Goal: Task Accomplishment & Management: Use online tool/utility

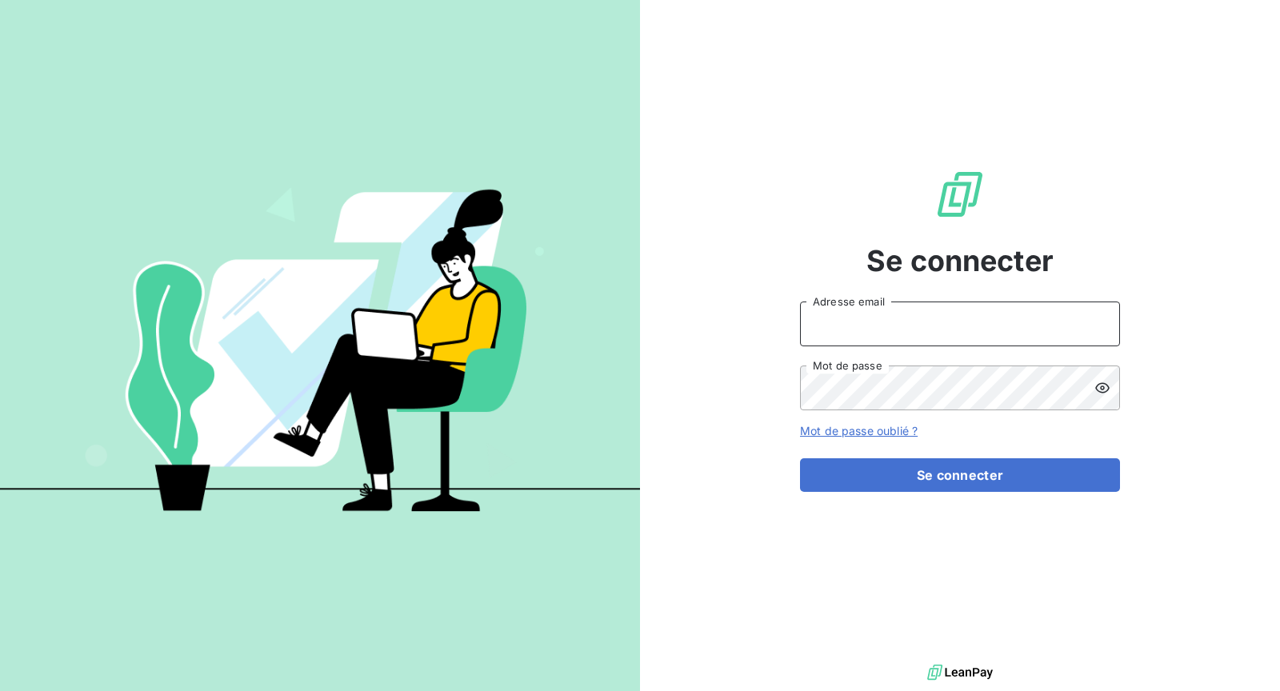
click at [911, 340] on input "Adresse email" at bounding box center [960, 324] width 320 height 45
type input "[EMAIL_ADDRESS][DOMAIN_NAME]"
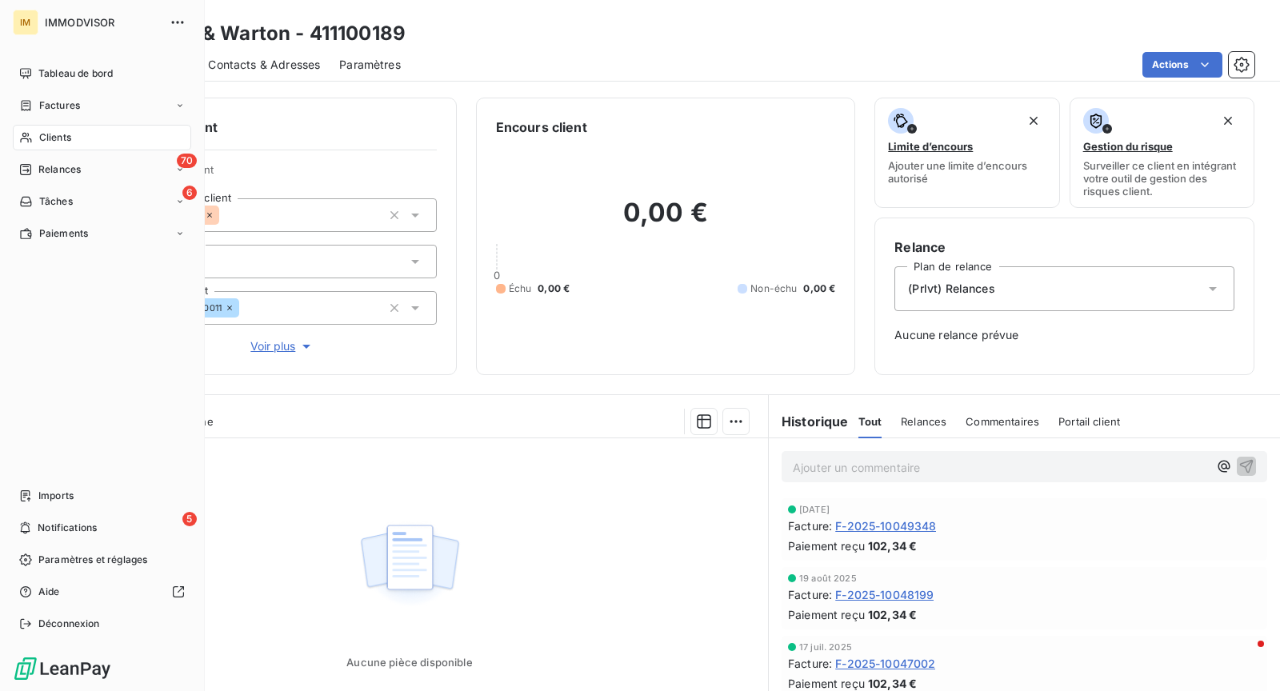
click at [36, 127] on div "Clients" at bounding box center [102, 138] width 178 height 26
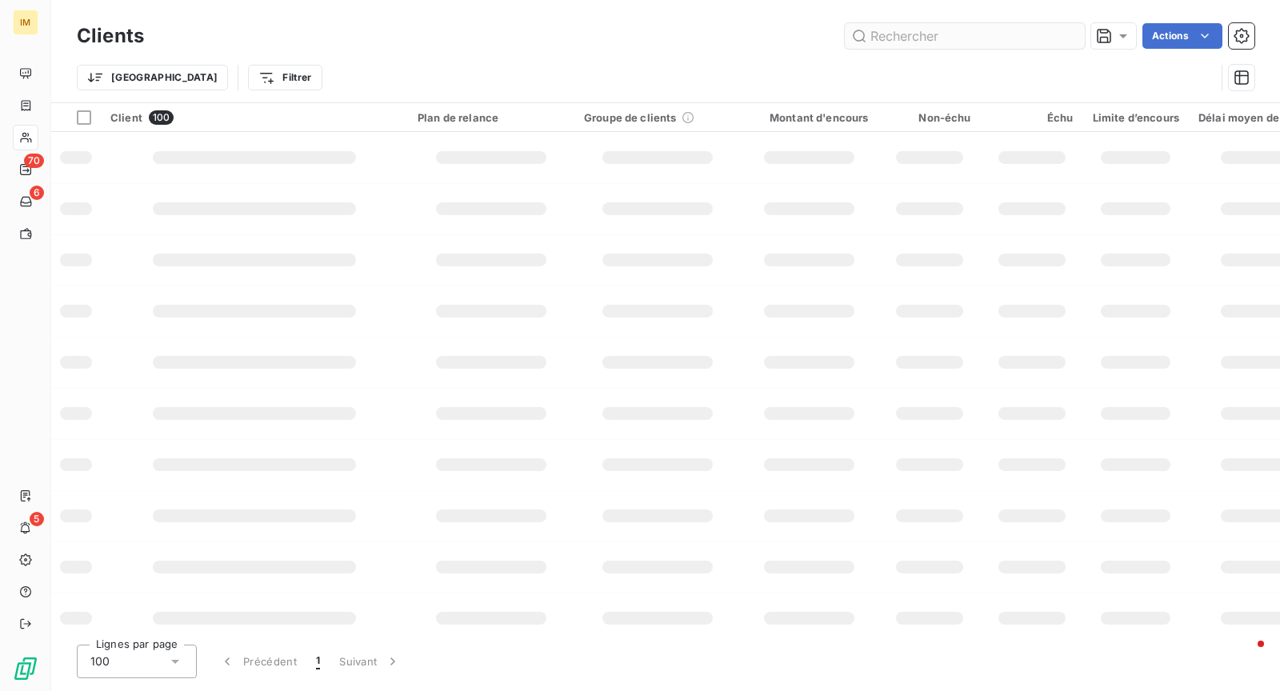
click at [961, 39] on input "text" at bounding box center [965, 36] width 240 height 26
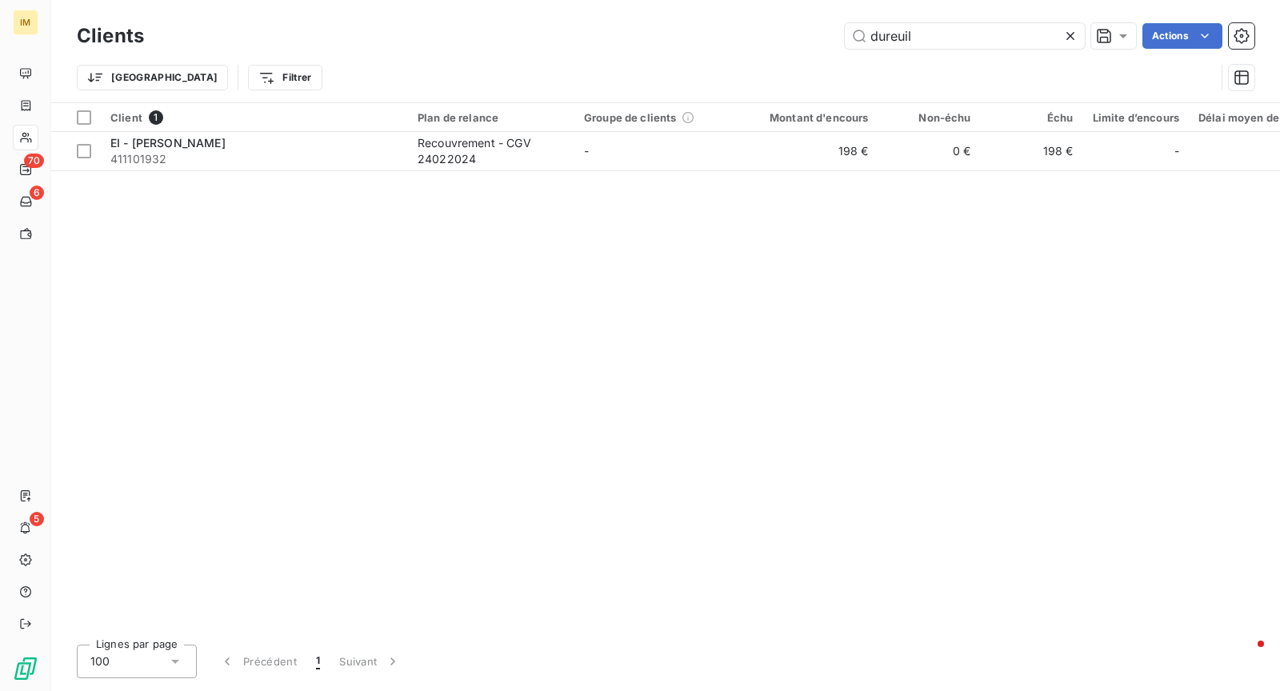
type input "dureuil"
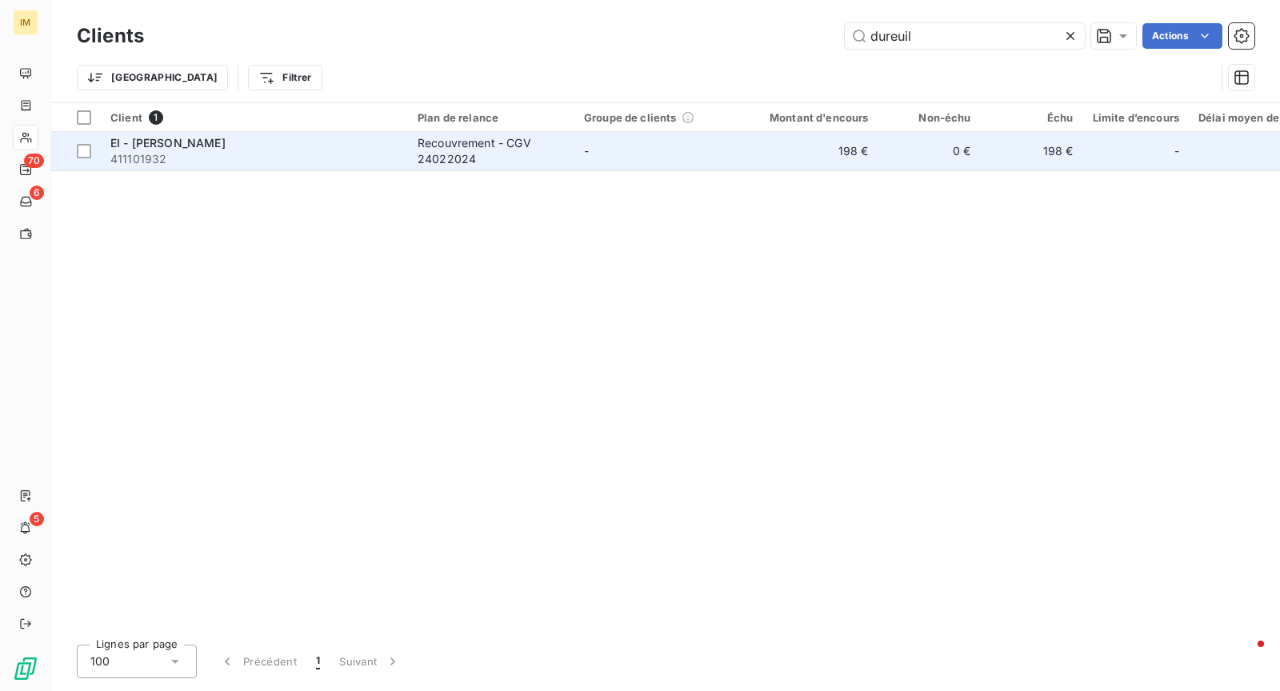
click at [274, 145] on div "EI - [PERSON_NAME]" at bounding box center [254, 143] width 288 height 16
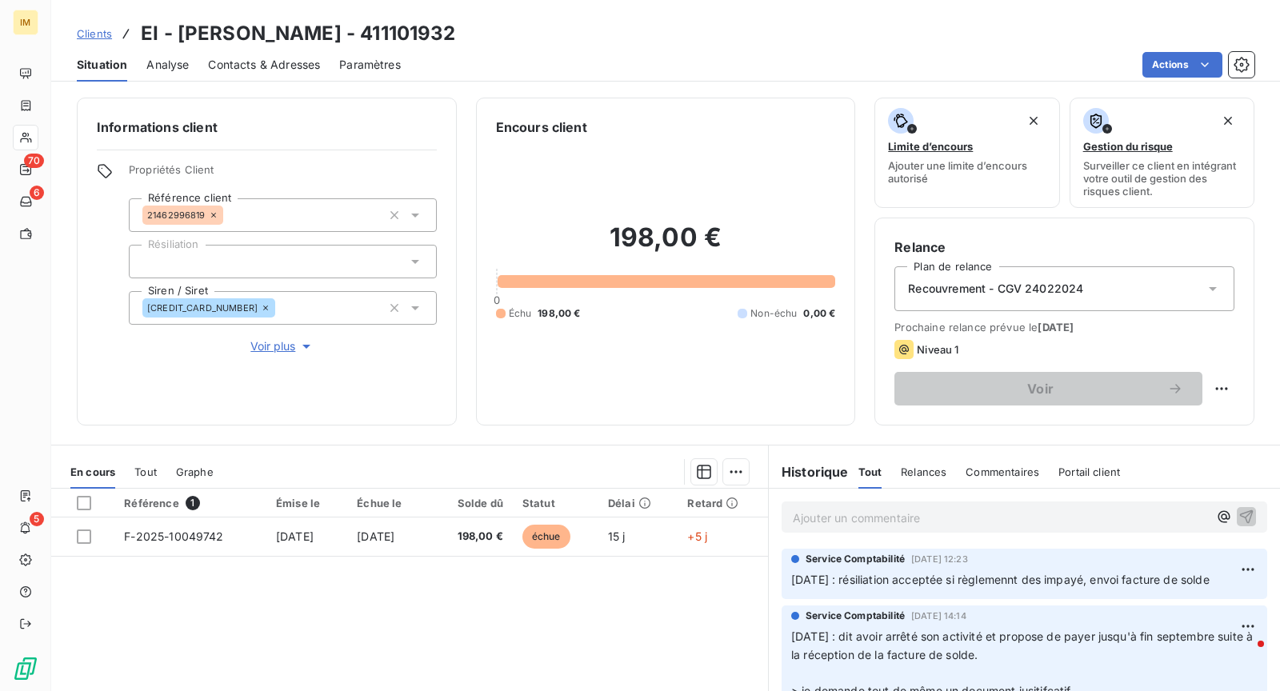
click at [938, 518] on p "Ajouter un commentaire ﻿" at bounding box center [1000, 518] width 415 height 20
click at [1171, 65] on html "IM 70 6 5 Clients EI - [PERSON_NAME] - 411101932 Situation Analyse Contacts & A…" at bounding box center [640, 345] width 1280 height 691
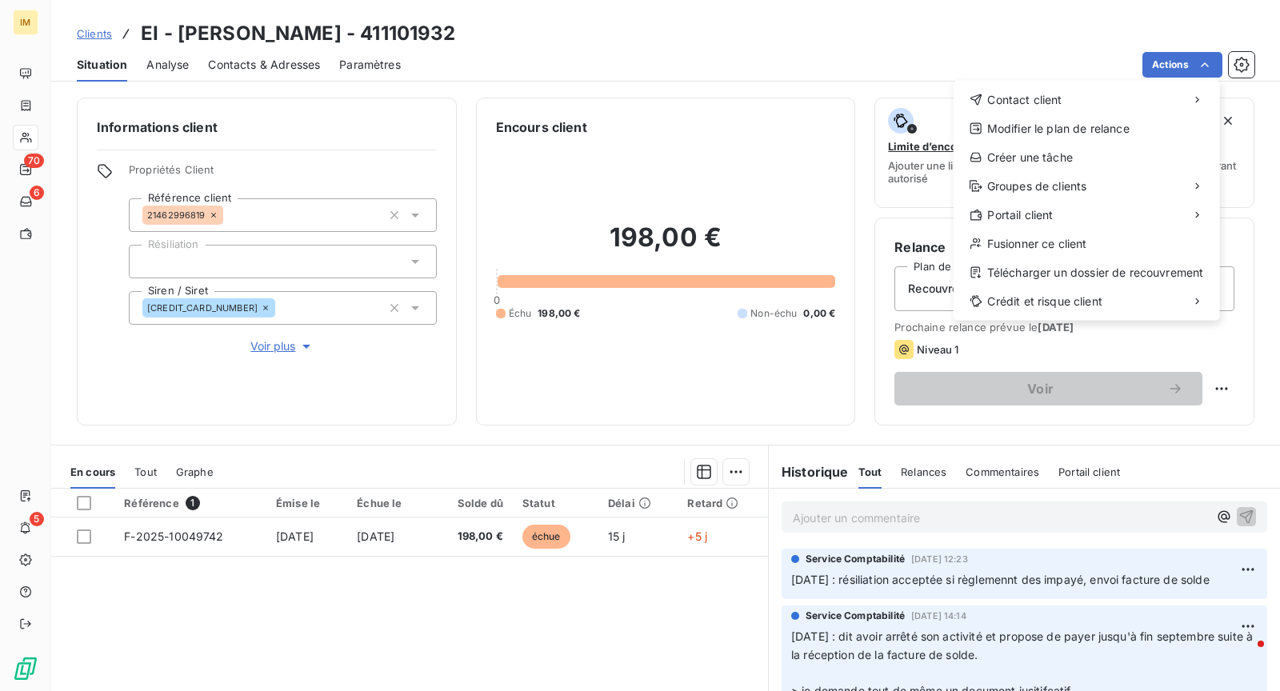
click at [847, 25] on html "IM 70 6 5 Clients EI - [PERSON_NAME] - 411101932 Situation Analyse Contacts & A…" at bounding box center [640, 345] width 1280 height 691
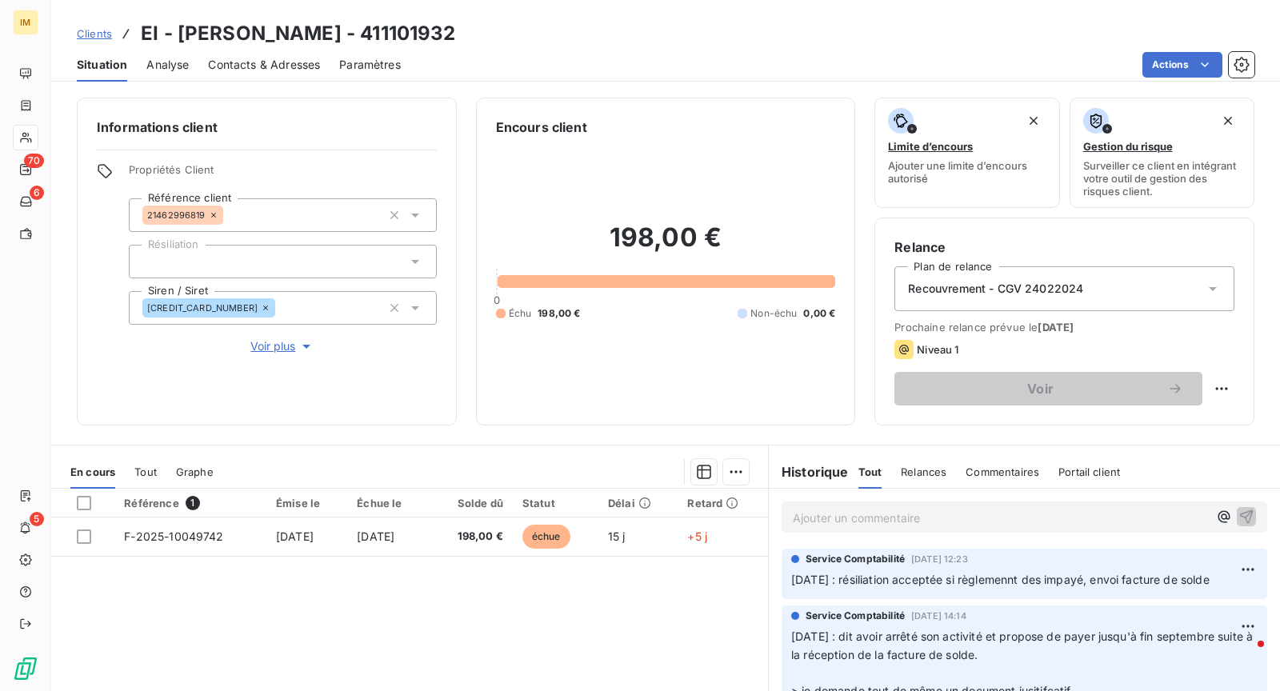
click at [230, 69] on span "Contacts & Adresses" at bounding box center [264, 65] width 112 height 16
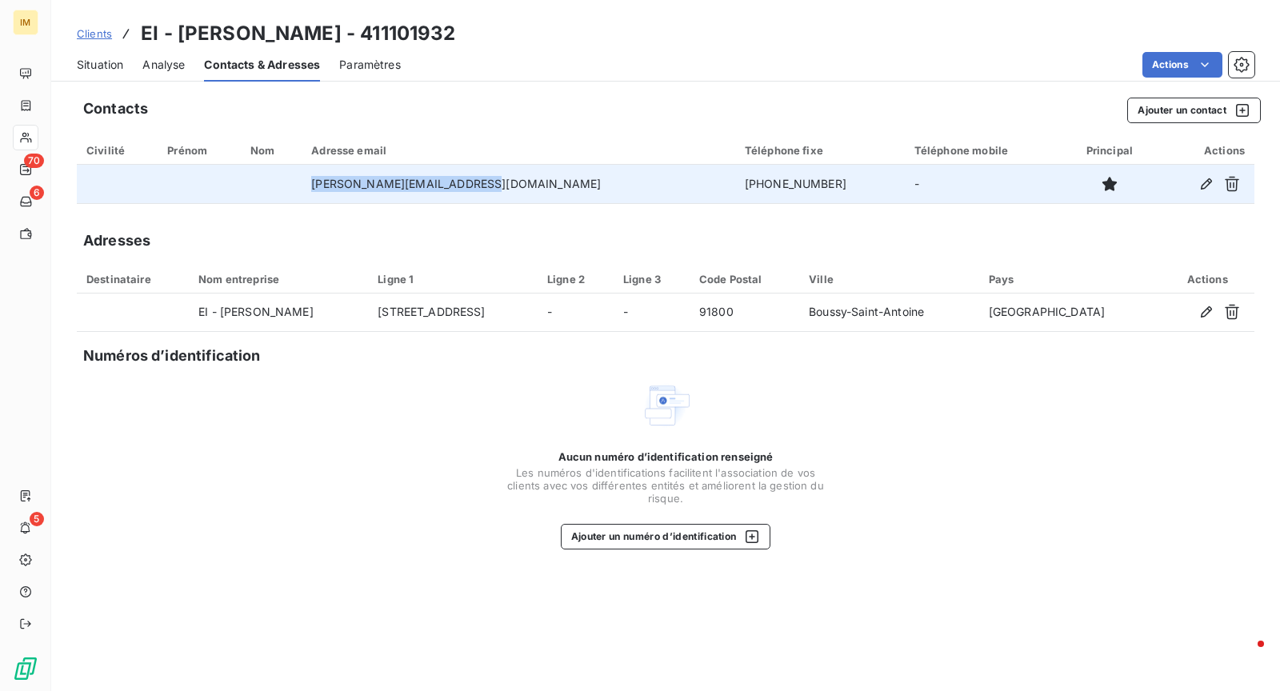
drag, startPoint x: 530, startPoint y: 191, endPoint x: 326, endPoint y: 184, distance: 203.3
click at [326, 184] on tr "[PERSON_NAME][EMAIL_ADDRESS][DOMAIN_NAME] [PHONE_NUMBER] -" at bounding box center [665, 184] width 1177 height 38
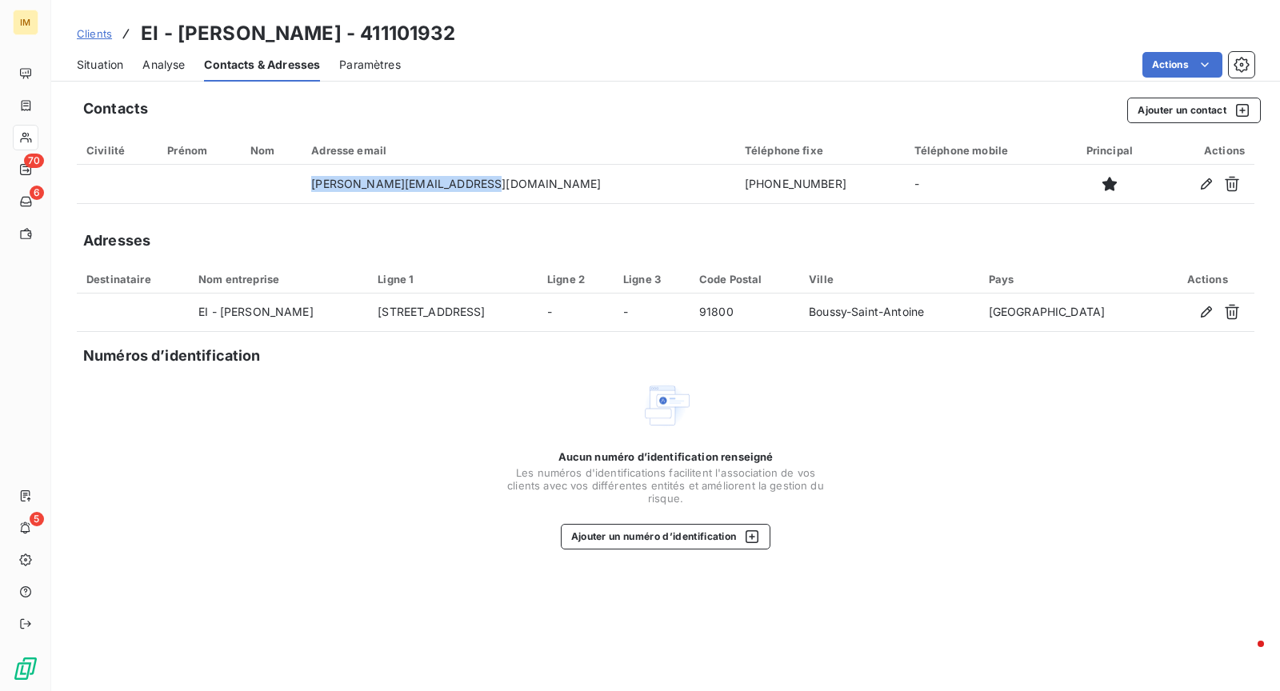
click at [86, 62] on span "Situation" at bounding box center [100, 65] width 46 height 16
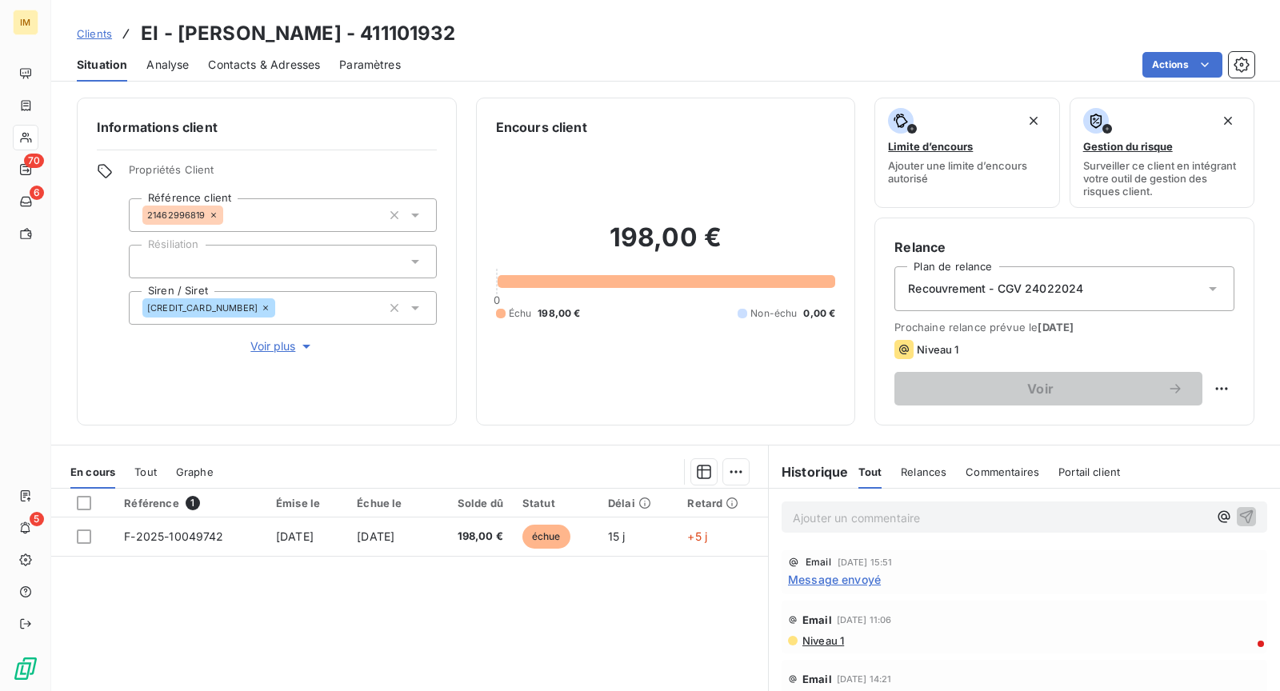
scroll to position [171, 0]
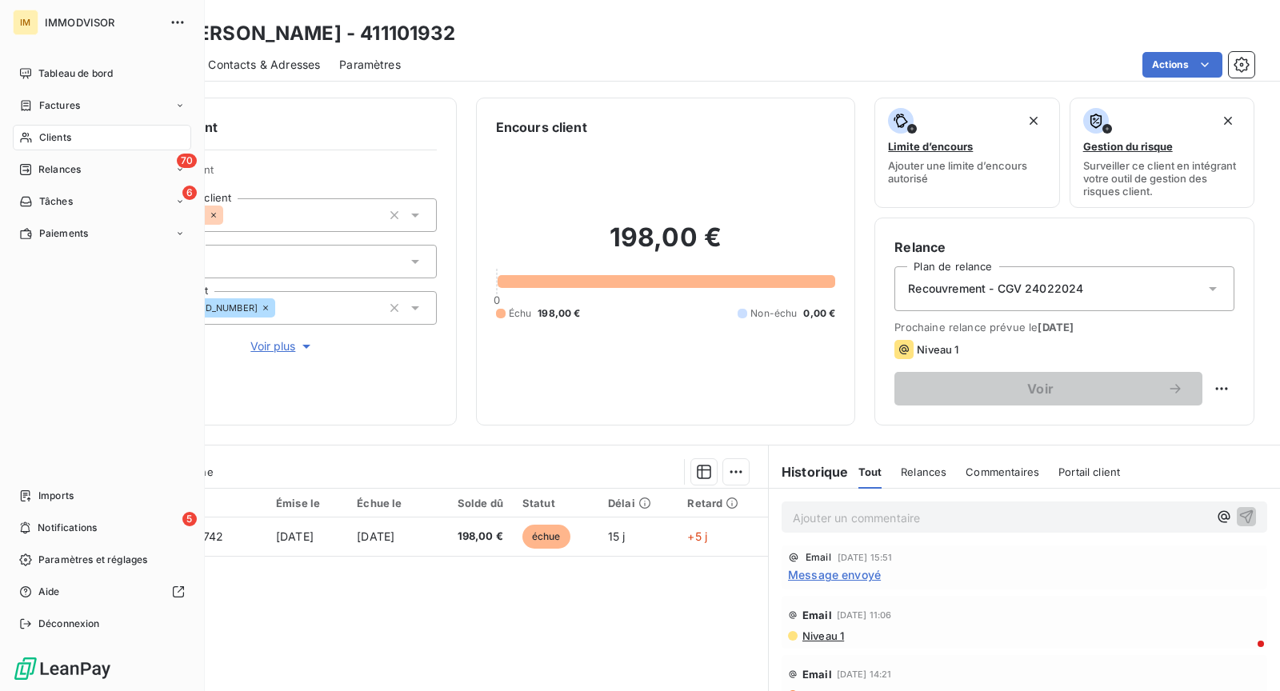
click at [34, 139] on div "Clients" at bounding box center [102, 138] width 178 height 26
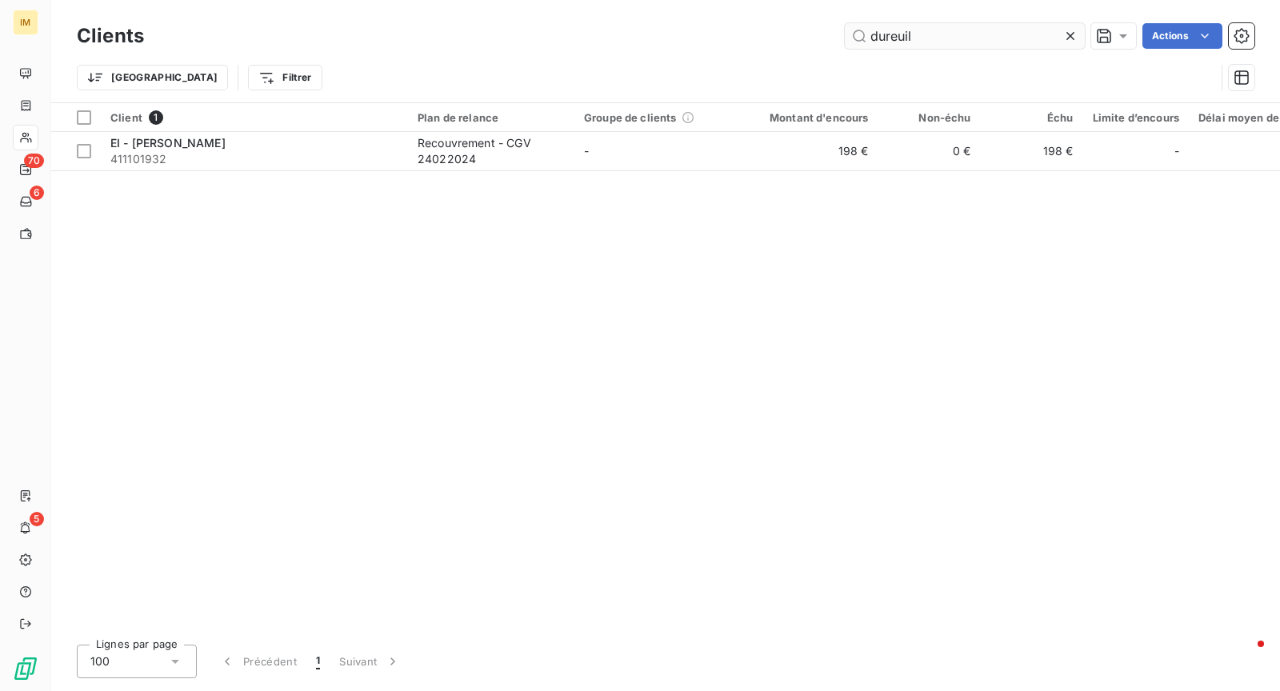
click at [891, 39] on input "dureuil" at bounding box center [965, 36] width 240 height 26
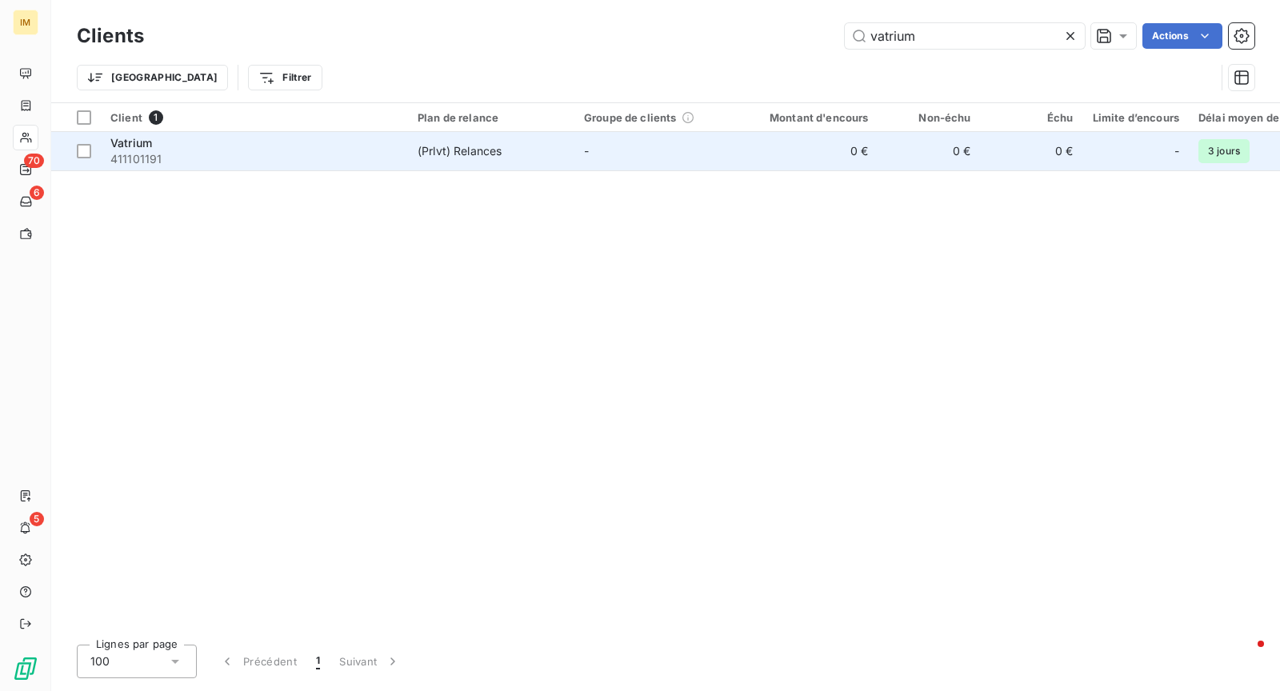
type input "vatrium"
click at [501, 163] on td "(Prlvt) Relances" at bounding box center [491, 151] width 166 height 38
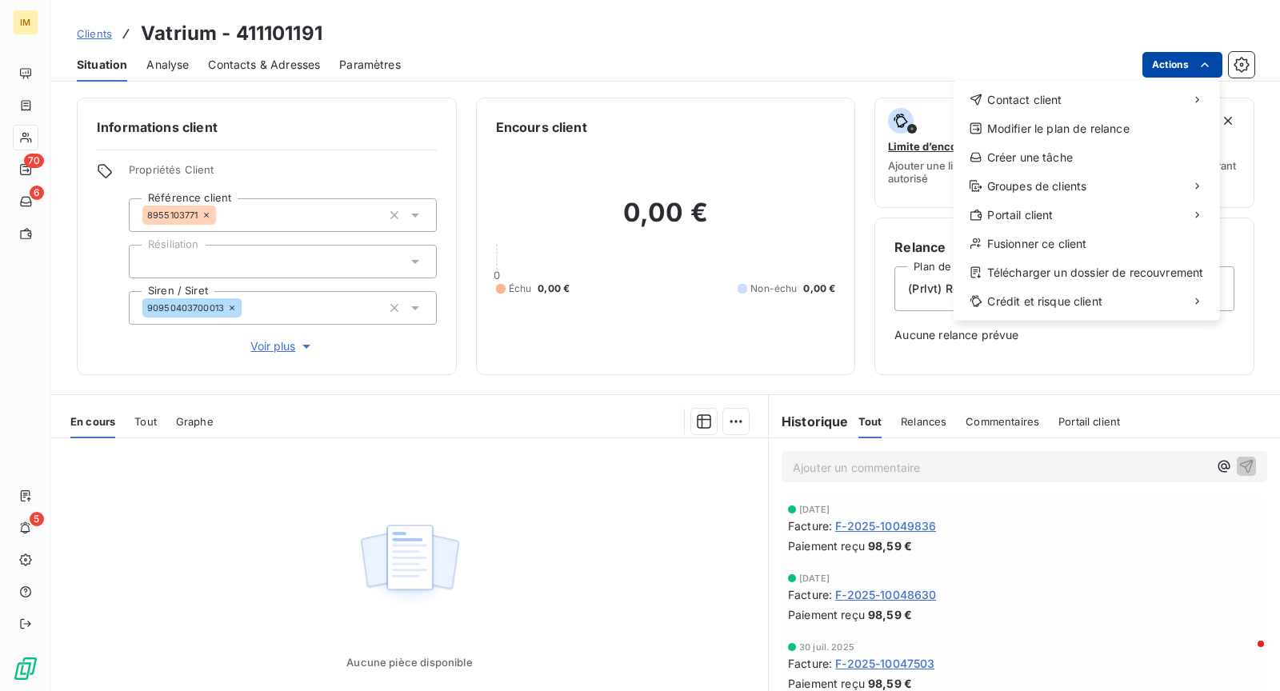
click at [1155, 67] on html "IM 70 6 5 Clients Vatrium - 411101191 Situation Analyse Contacts & Adresses Par…" at bounding box center [640, 345] width 1280 height 691
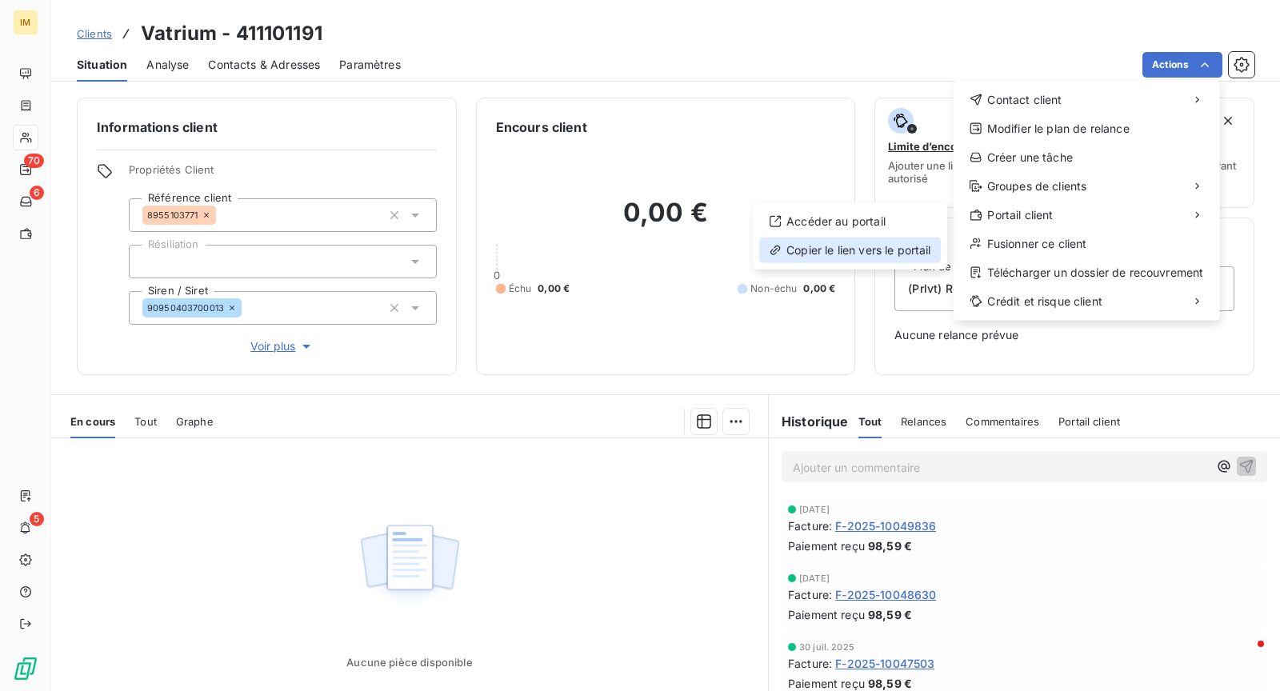
click at [818, 250] on div "Copier le lien vers le portail" at bounding box center [850, 251] width 182 height 26
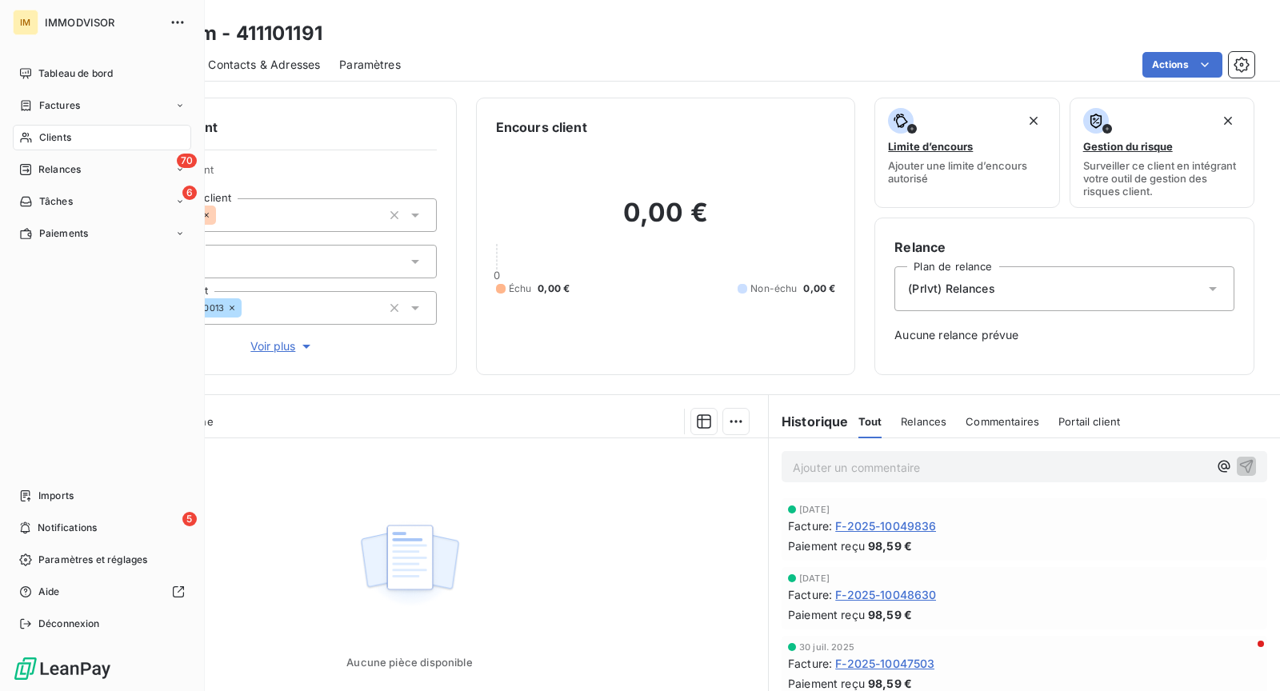
click at [22, 126] on div "Clients" at bounding box center [102, 138] width 178 height 26
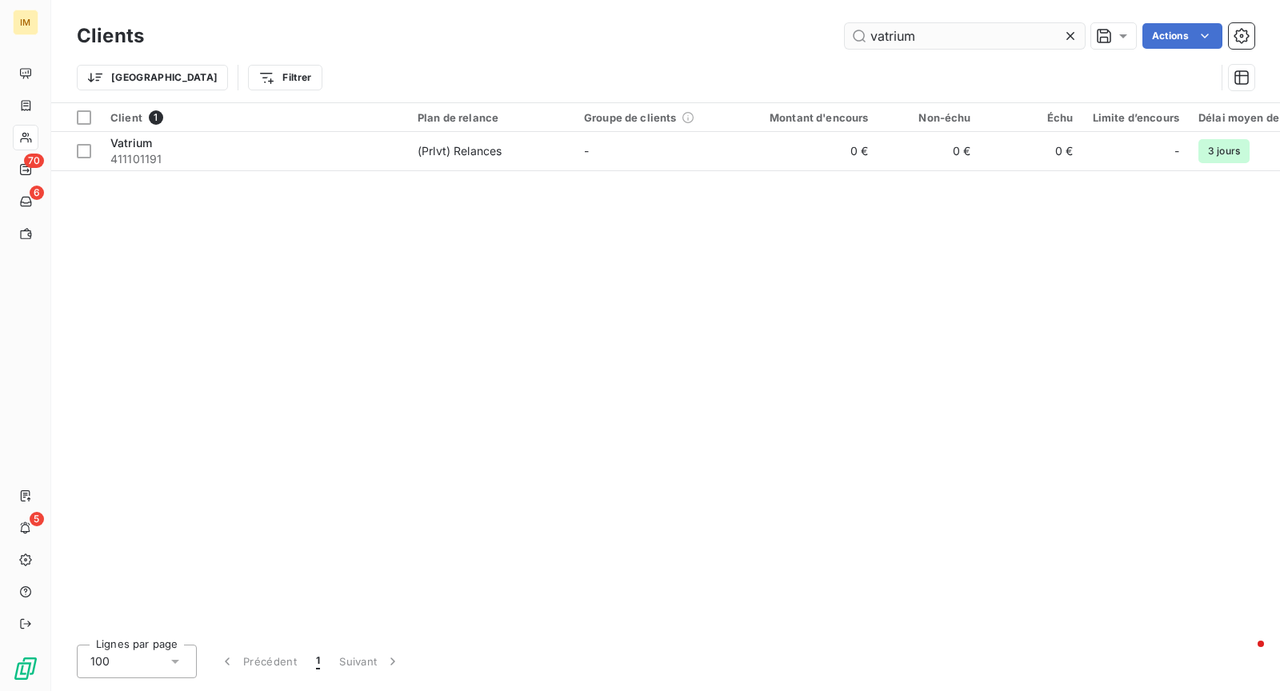
click at [970, 34] on input "vatrium" at bounding box center [965, 36] width 240 height 26
type input "q"
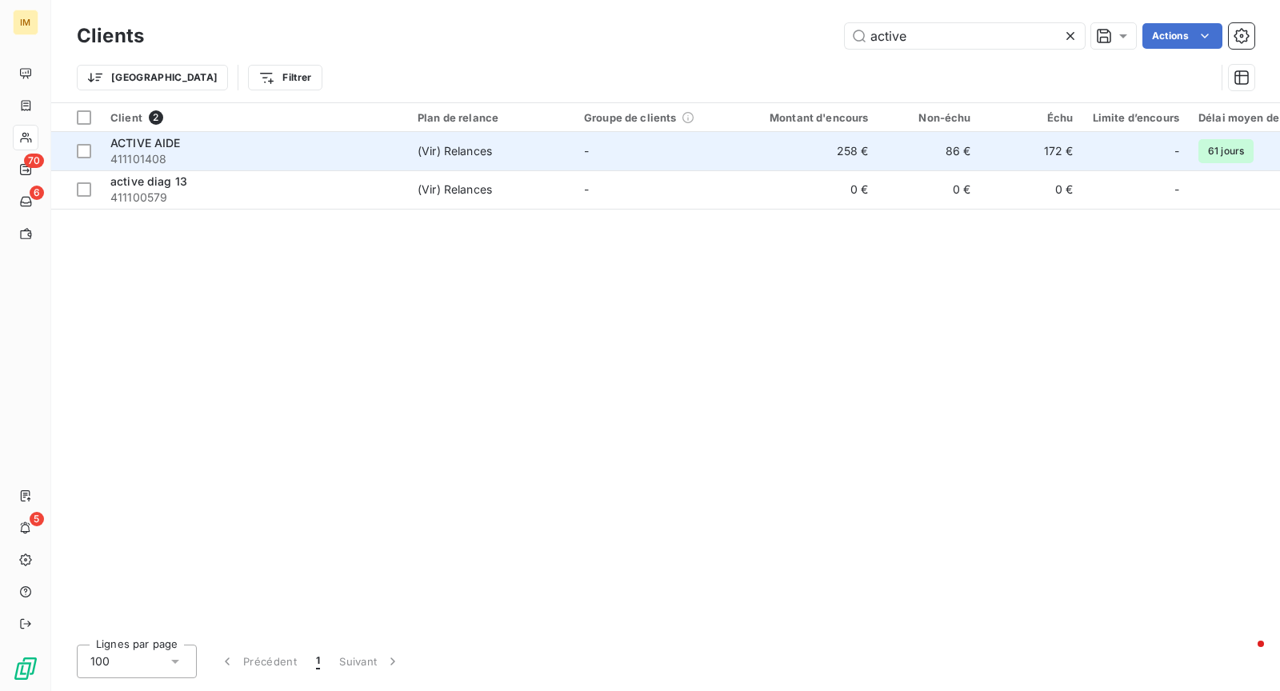
type input "active"
click at [387, 139] on div "ACTIVE AIDE" at bounding box center [254, 143] width 288 height 16
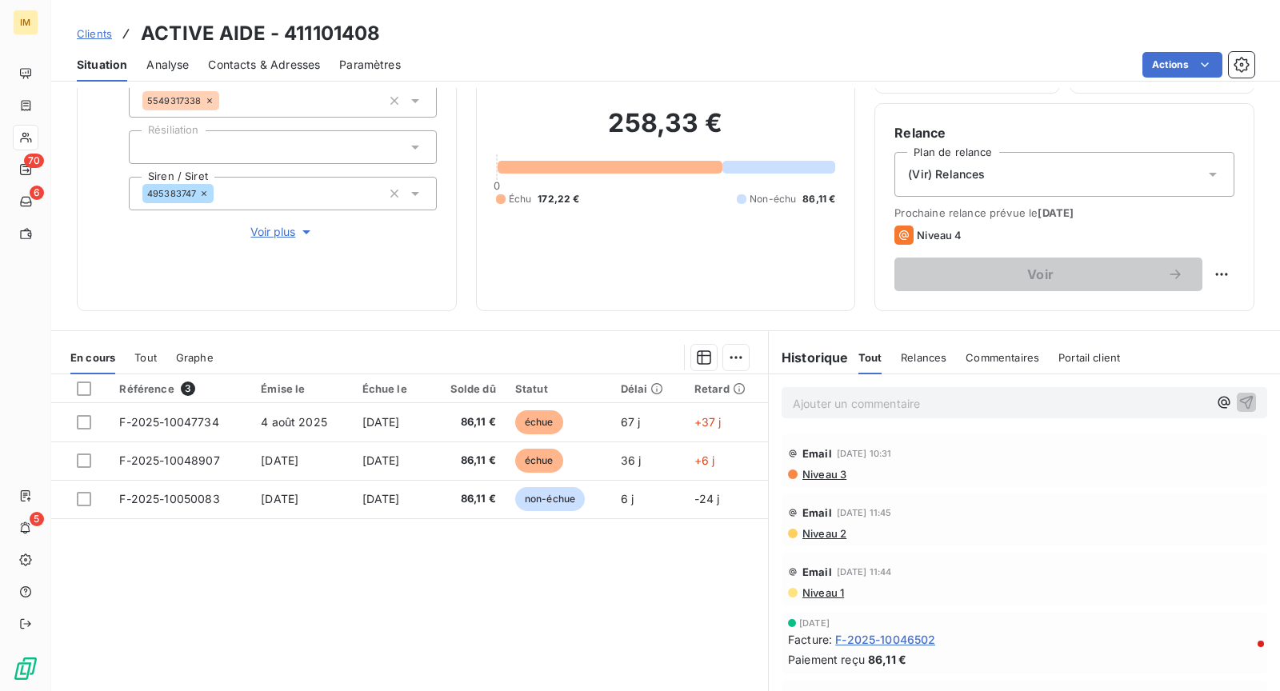
scroll to position [151, 0]
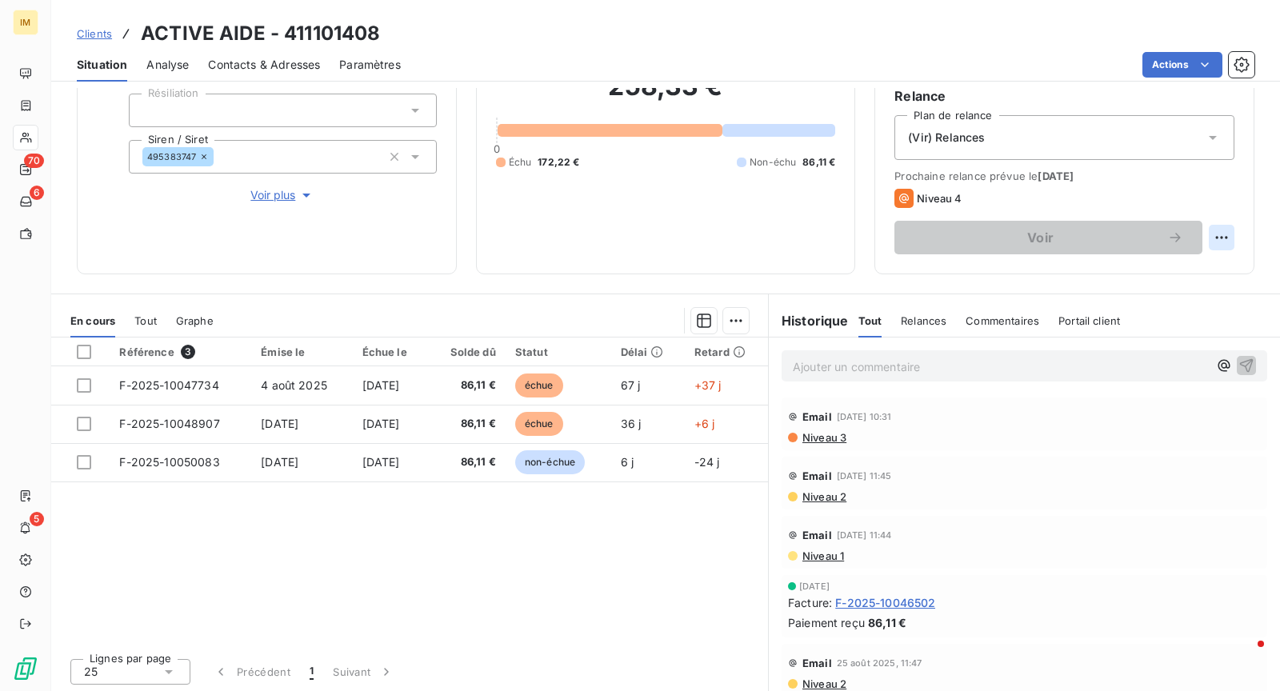
click at [1219, 225] on html "IM 70 6 5 Clients ACTIVE AIDE - 411101408 Situation Analyse Contacts & Adresses…" at bounding box center [640, 345] width 1280 height 691
click at [1164, 263] on div "Replanifier cette action" at bounding box center [1156, 271] width 143 height 26
select select "9"
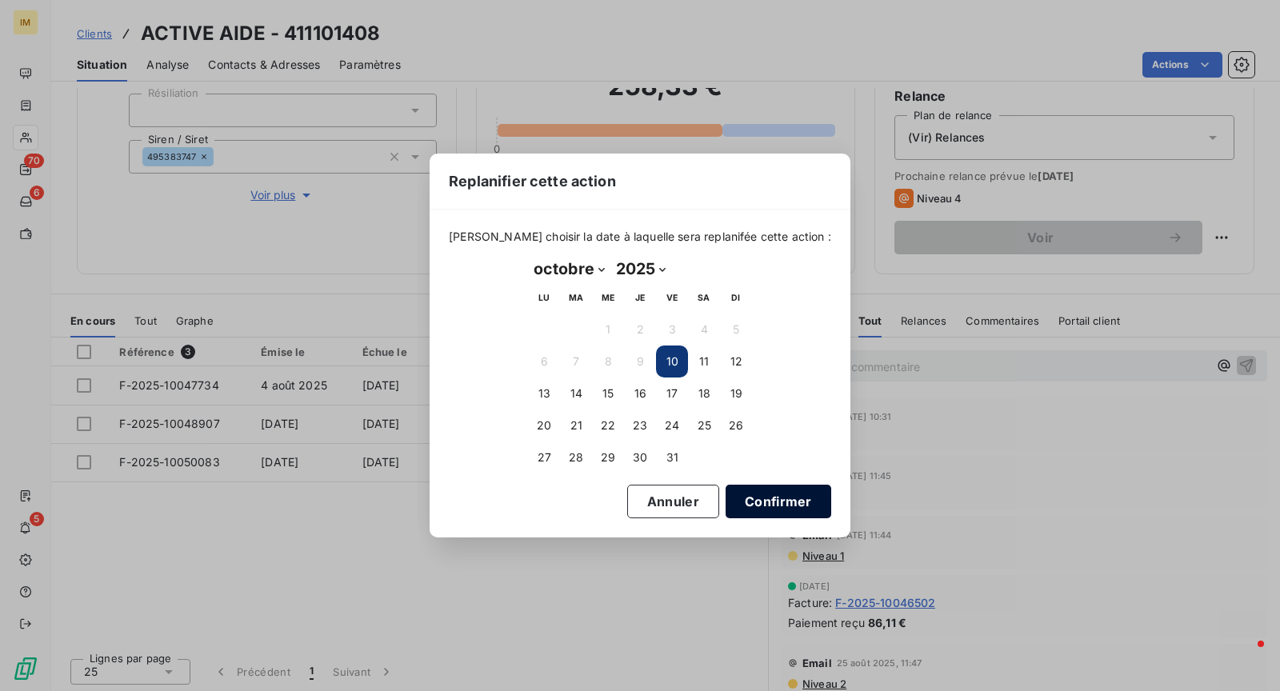
click at [772, 498] on button "Confirmer" at bounding box center [779, 502] width 106 height 34
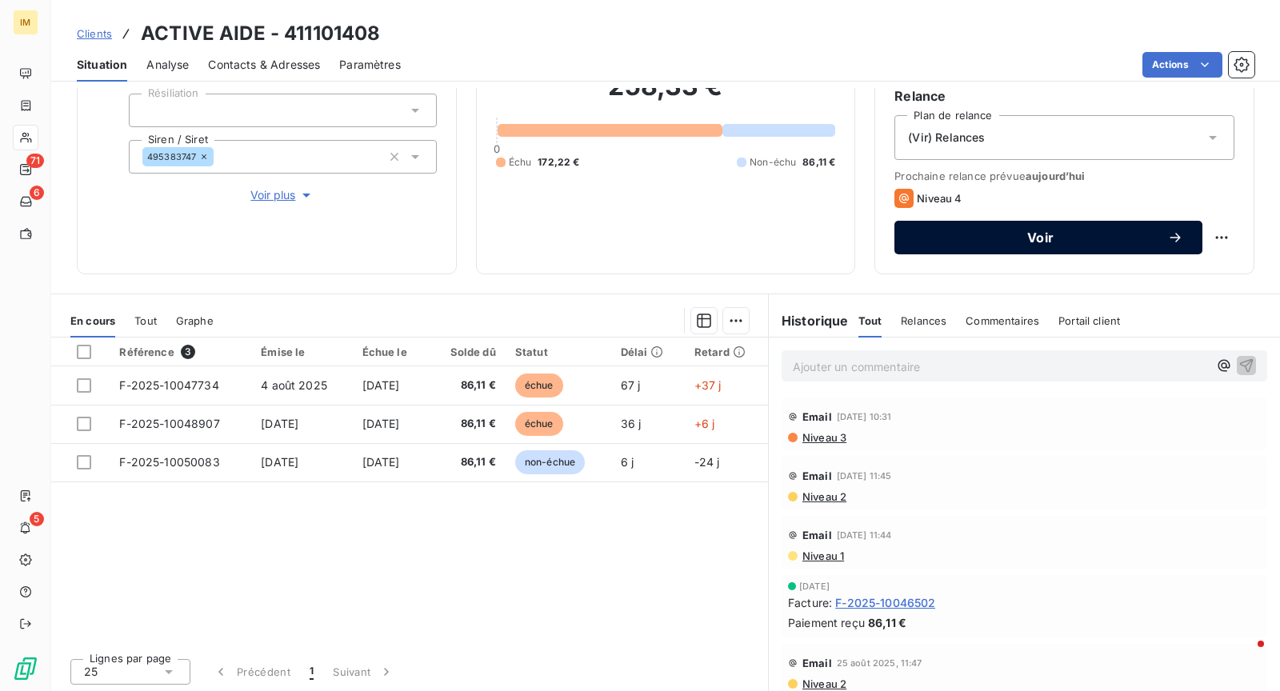
click at [1080, 249] on button "Voir" at bounding box center [1048, 238] width 308 height 34
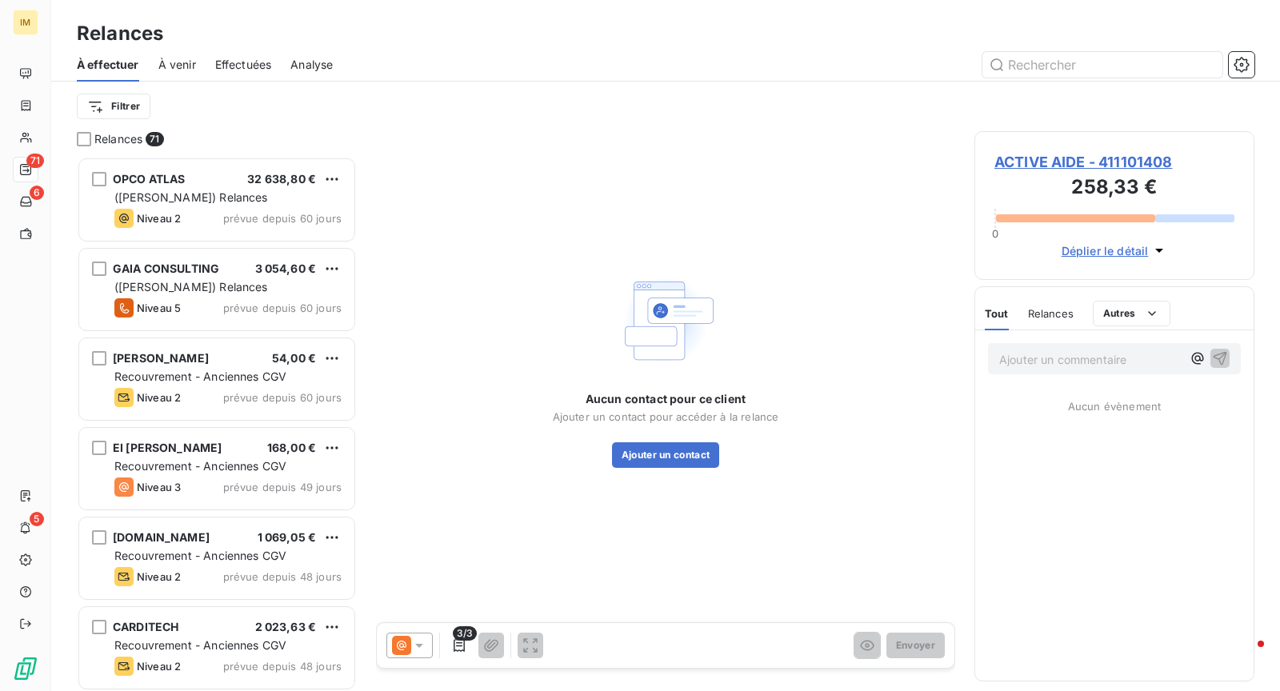
scroll to position [534, 280]
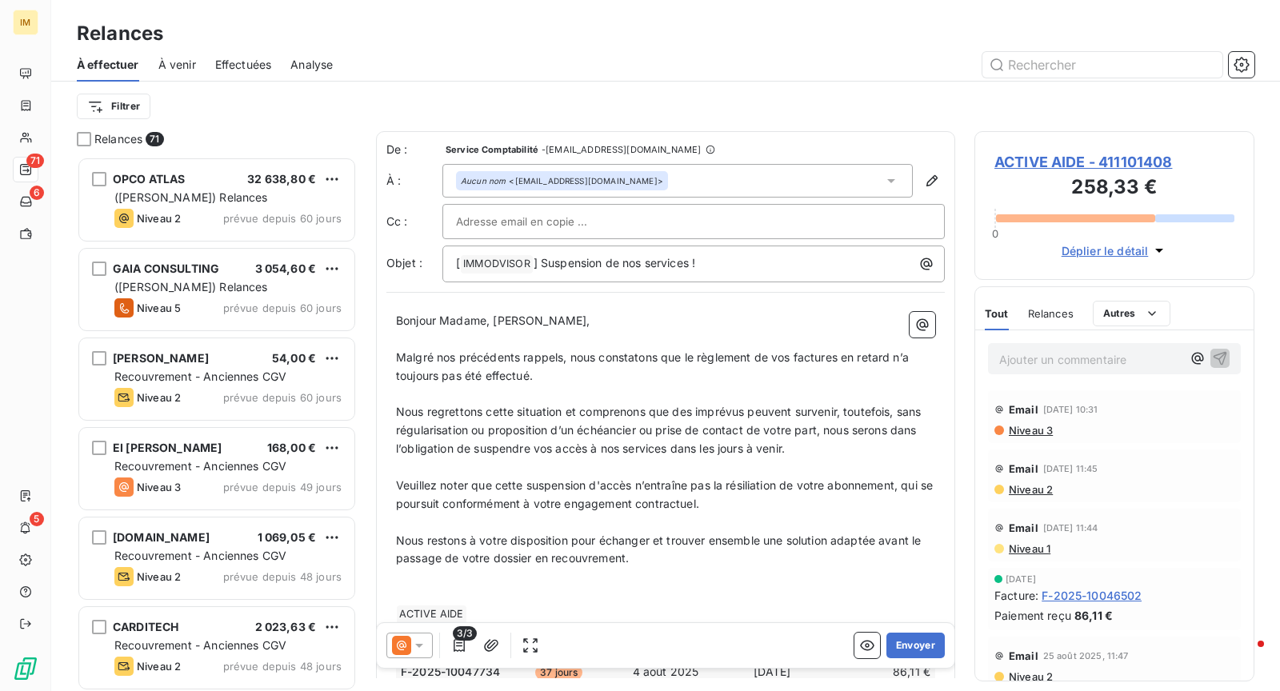
click at [422, 648] on icon at bounding box center [419, 646] width 16 height 16
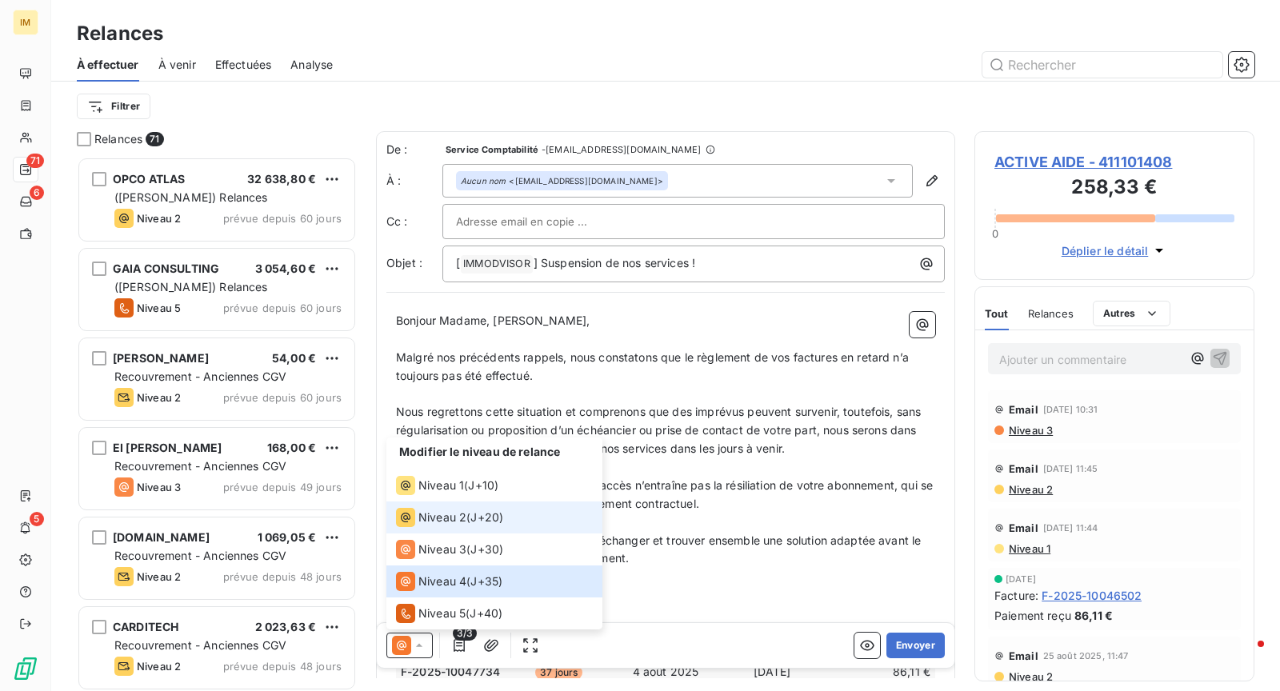
click at [435, 518] on span "Niveau 2" at bounding box center [442, 518] width 48 height 16
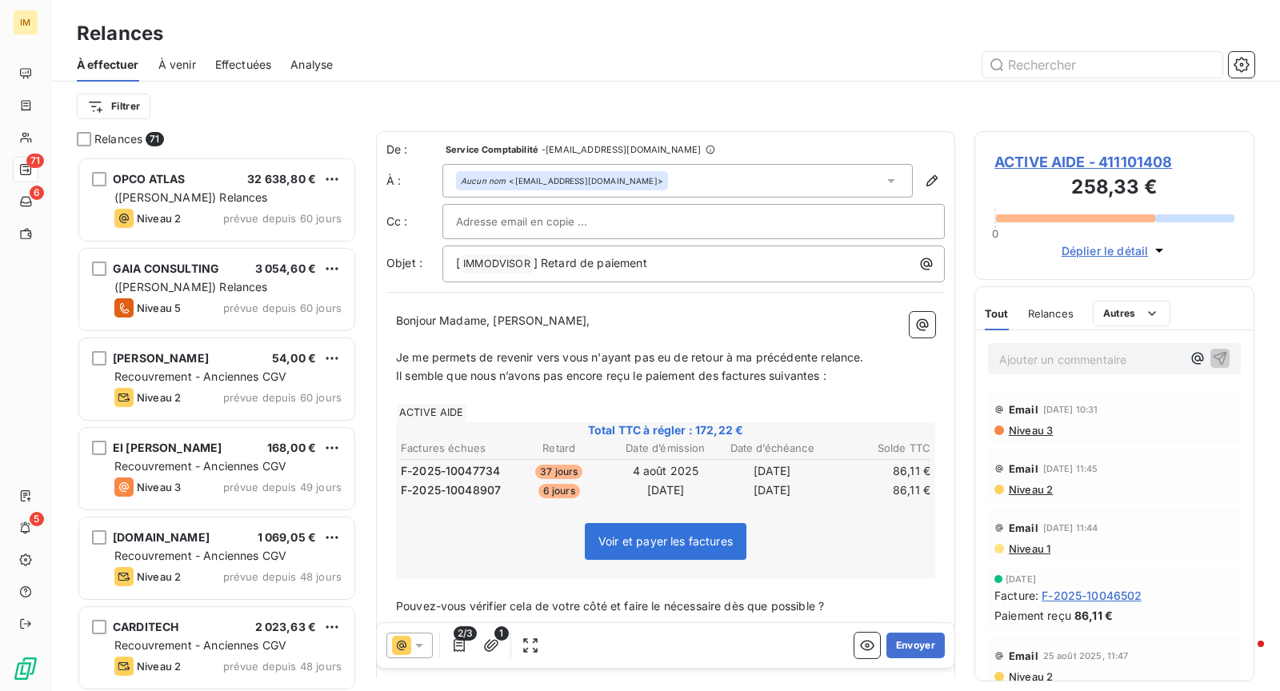
click at [606, 217] on div at bounding box center [693, 222] width 475 height 24
click at [587, 364] on p "Je me permets de revenir vers vous n'ayant pas eu de retour à ma précédente rel…" at bounding box center [665, 358] width 539 height 18
click at [864, 358] on span "Je me permets de revenir vers vous n'ayant pas eu de retour à ma précédente rel…" at bounding box center [630, 357] width 468 height 14
click at [406, 374] on span "Il semble que nous n’avons pas encore reçu le paiement des factures suivantes :" at bounding box center [611, 376] width 430 height 14
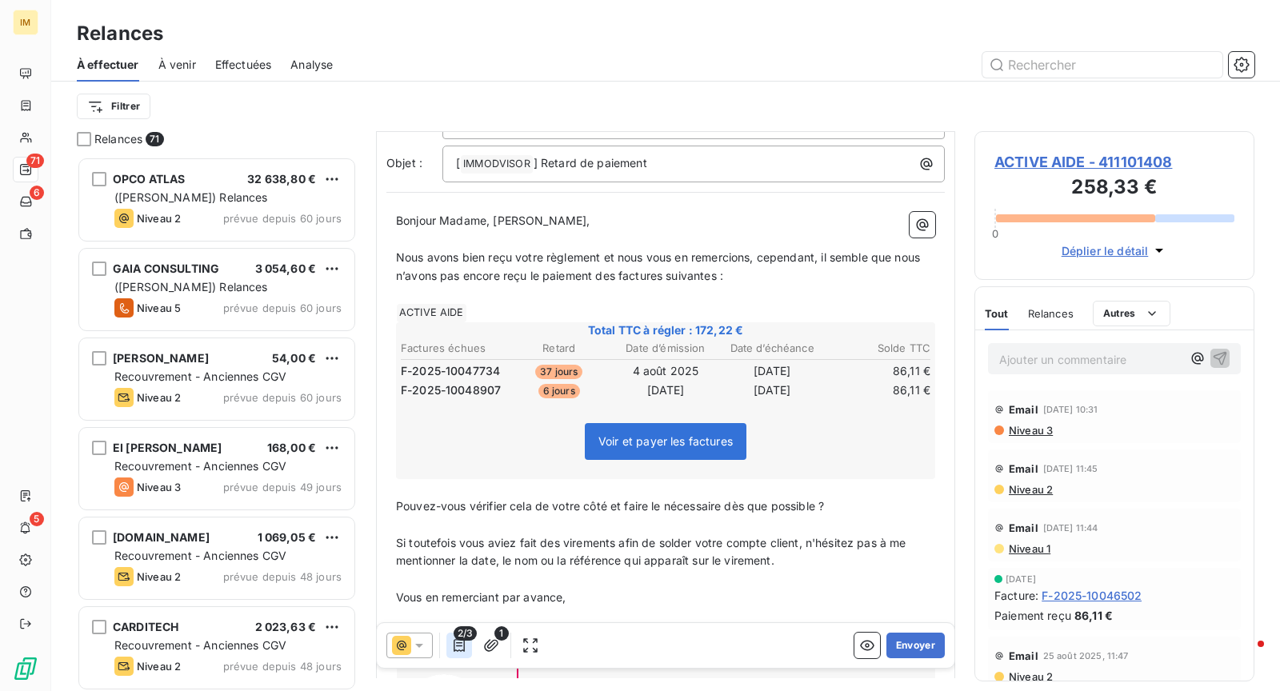
click at [461, 650] on icon "button" at bounding box center [459, 646] width 16 height 16
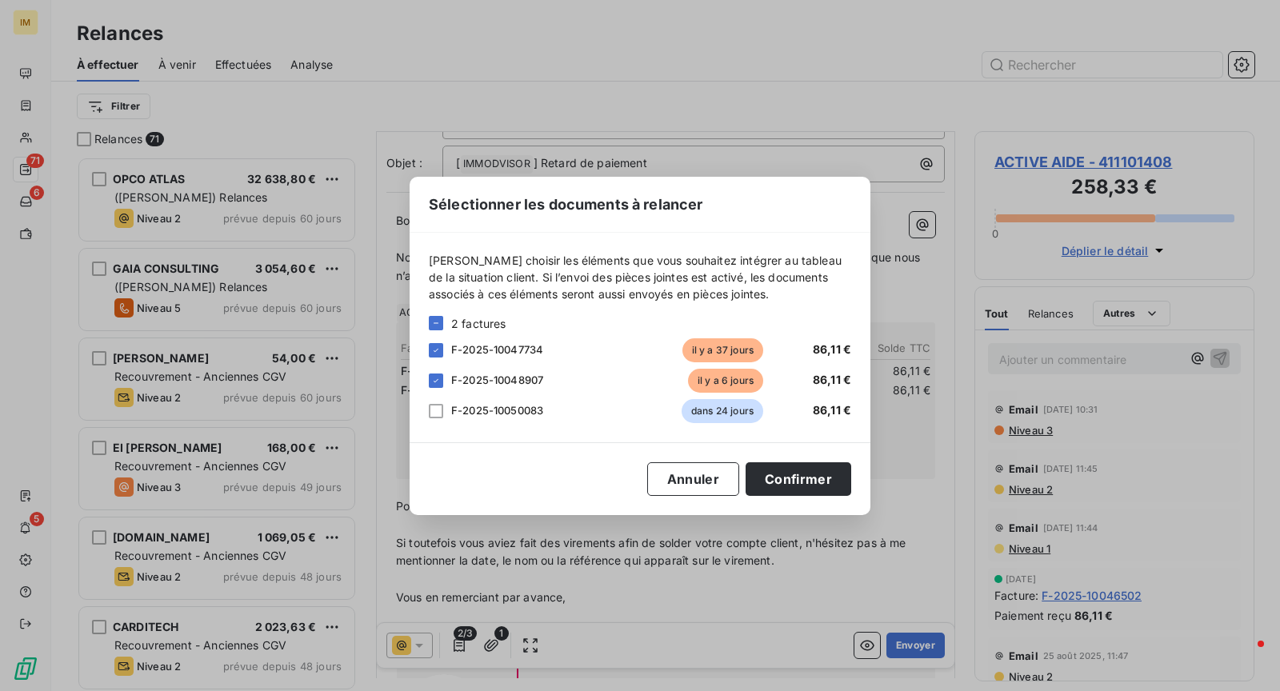
click at [519, 346] on span "F-2025-10047734" at bounding box center [497, 349] width 92 height 13
click at [442, 346] on div at bounding box center [436, 350] width 14 height 14
click at [812, 472] on button "Confirmer" at bounding box center [799, 479] width 106 height 34
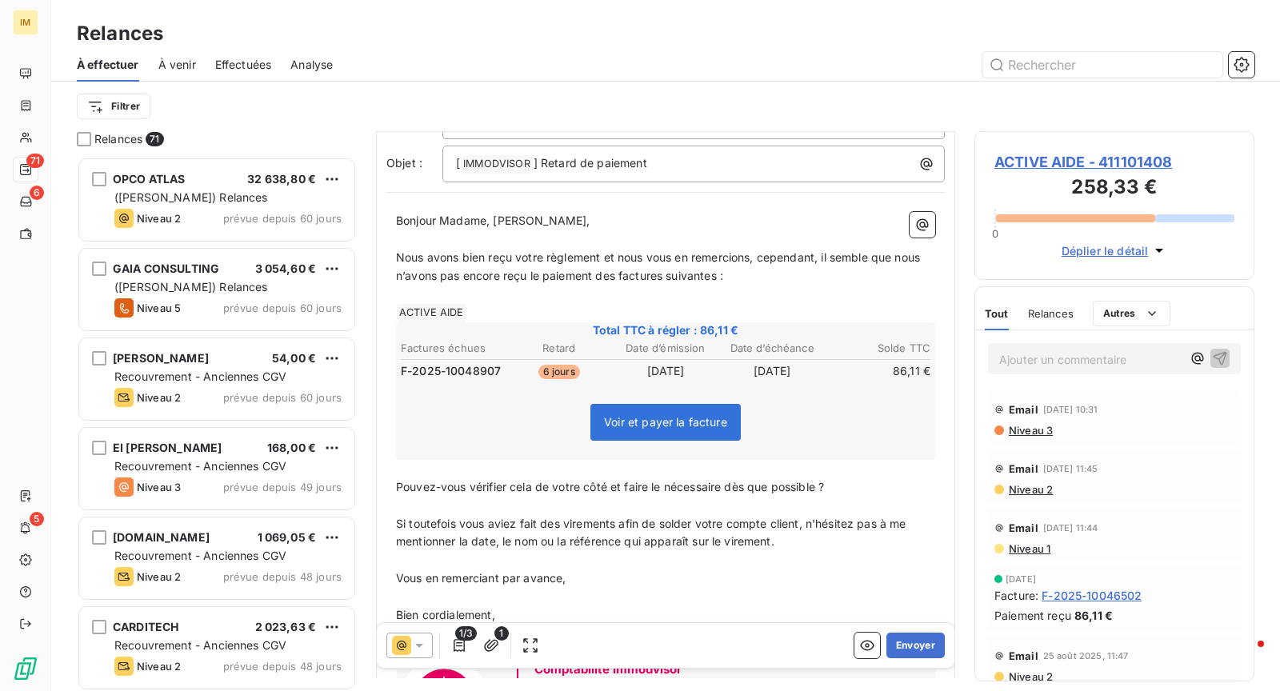
click at [612, 274] on span "Nous avons bien reçu votre règlement et nous vous en remercions, cependant, il …" at bounding box center [659, 266] width 527 height 32
click at [671, 275] on span "Nous avons bien reçu votre règlement et nous vous en remercions, cependant, il …" at bounding box center [659, 266] width 527 height 32
click at [718, 274] on span "Nous avons bien reçu votre règlement et nous vous en remercions, cependant, il …" at bounding box center [659, 266] width 527 height 32
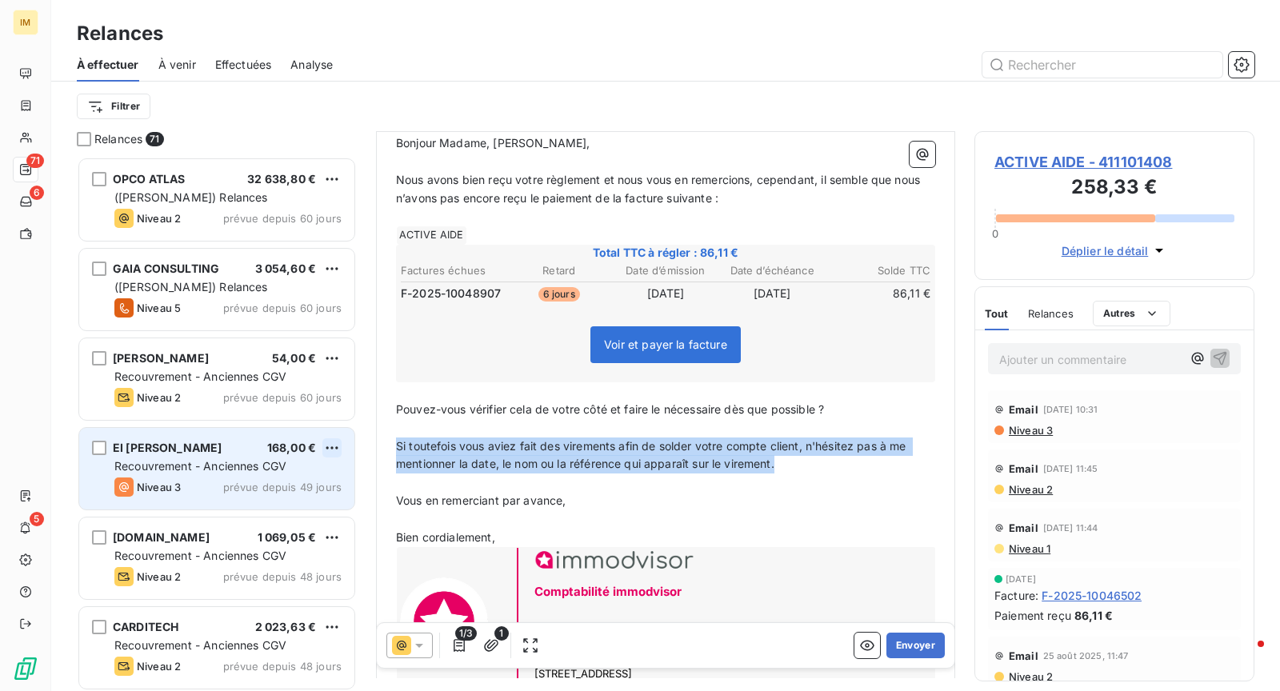
drag, startPoint x: 810, startPoint y: 461, endPoint x: 338, endPoint y: 446, distance: 472.2
click at [338, 446] on div "Relances 71 OPCO ATLAS 32 638,80 € (Manuel) Relances Niveau 2 prévue depuis 60 …" at bounding box center [665, 411] width 1229 height 560
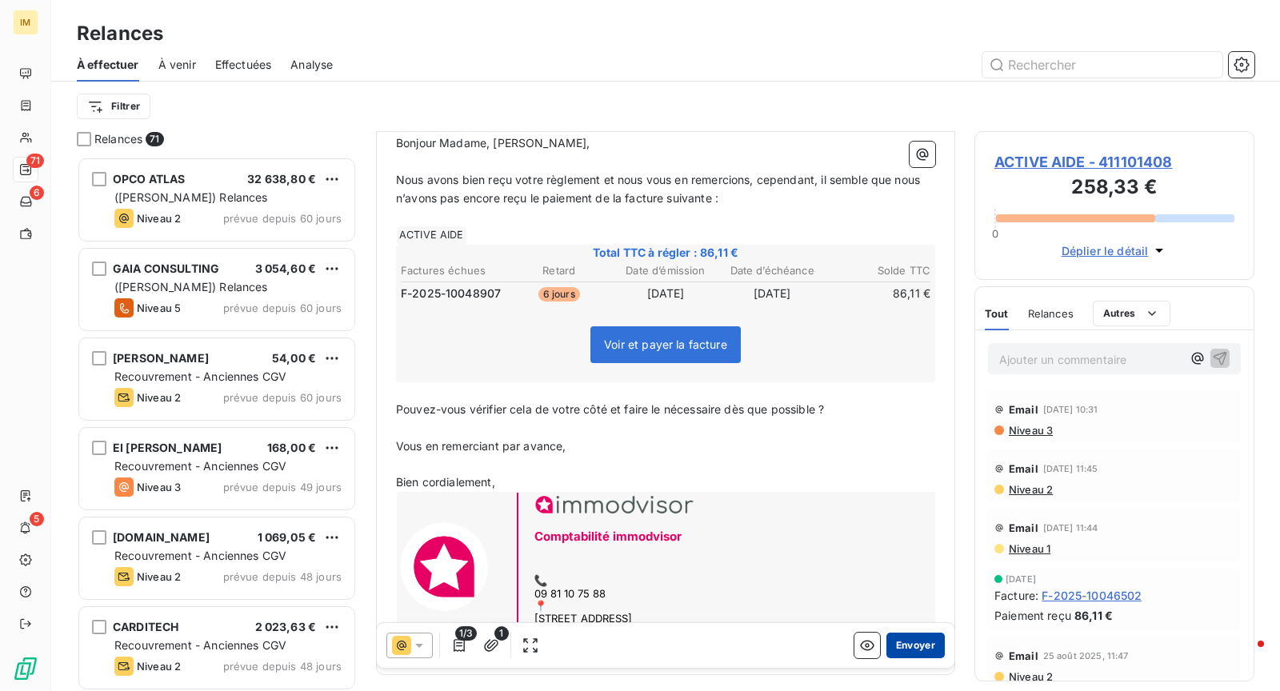
click at [916, 651] on button "Envoyer" at bounding box center [915, 646] width 58 height 26
